Goal: Task Accomplishment & Management: Manage account settings

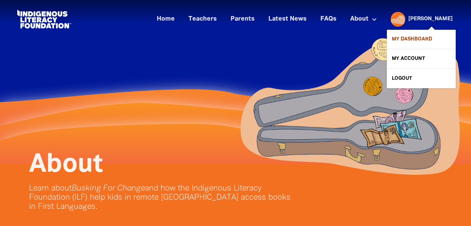
click at [409, 40] on link "My Dashboard" at bounding box center [421, 39] width 69 height 19
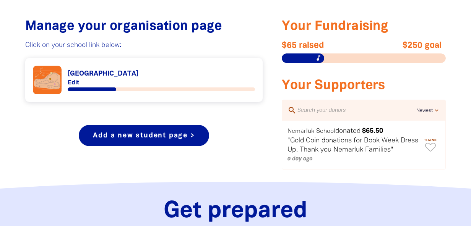
scroll to position [294, 0]
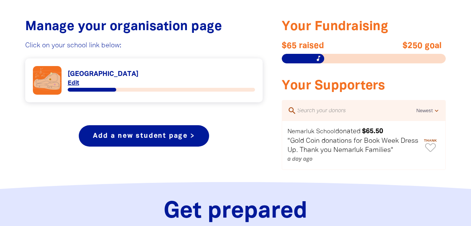
click at [76, 75] on link "Link to [GEOGRAPHIC_DATA]" at bounding box center [144, 80] width 222 height 29
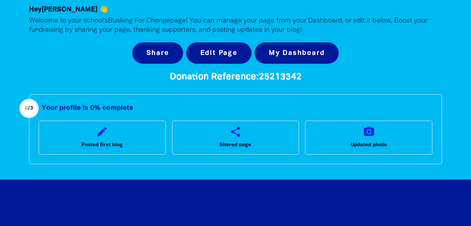
scroll to position [40, 0]
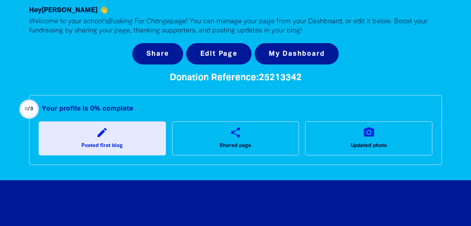
click at [108, 139] on link "edit Posted first blog" at bounding box center [102, 139] width 127 height 34
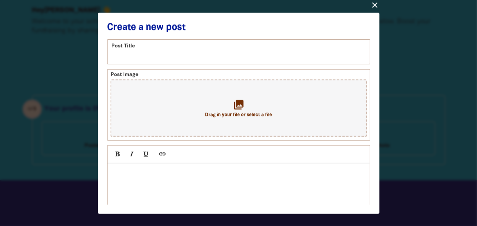
click at [374, 7] on icon "close" at bounding box center [374, 4] width 9 height 9
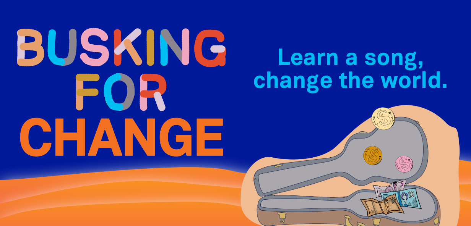
scroll to position [0, 0]
